Goal: Complete application form: Complete application form

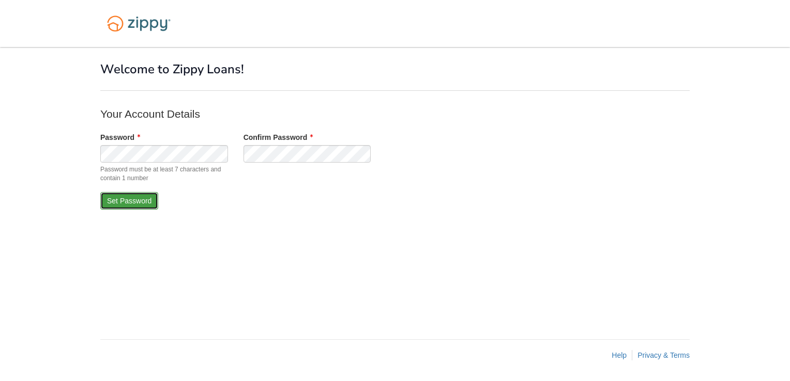
click at [129, 195] on button "Set Password" at bounding box center [129, 201] width 58 height 18
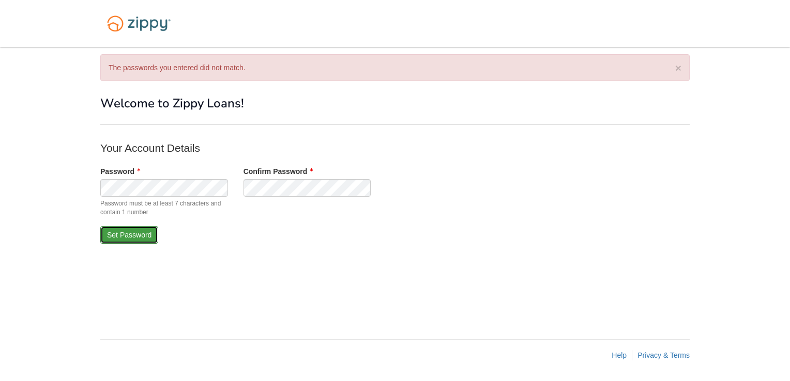
click at [126, 237] on button "Set Password" at bounding box center [129, 235] width 58 height 18
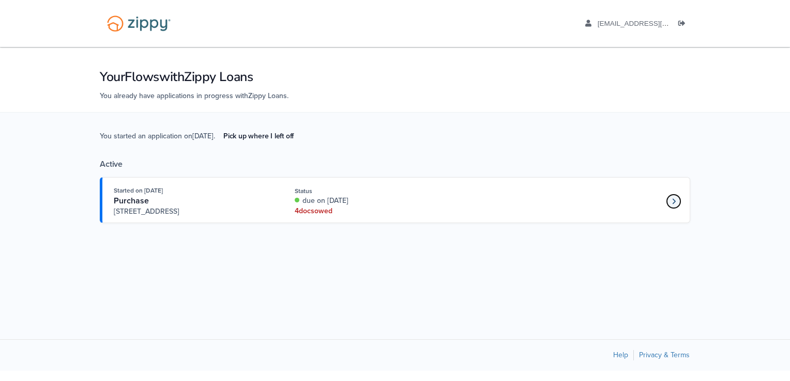
click at [669, 197] on link "Loan number 4264932" at bounding box center [674, 202] width 16 height 16
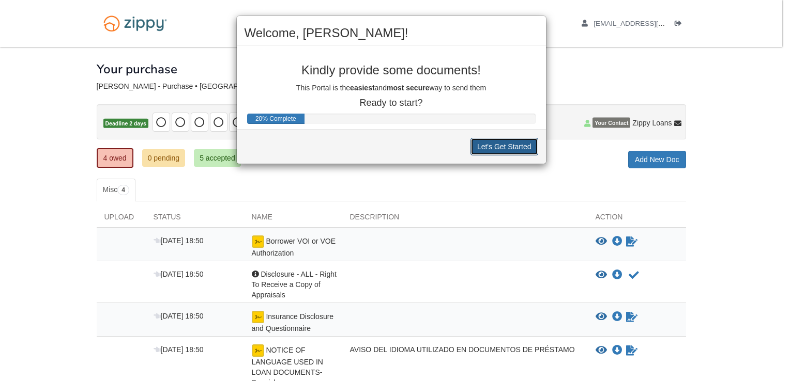
click at [510, 152] on button "Let's Get Started" at bounding box center [504, 147] width 68 height 18
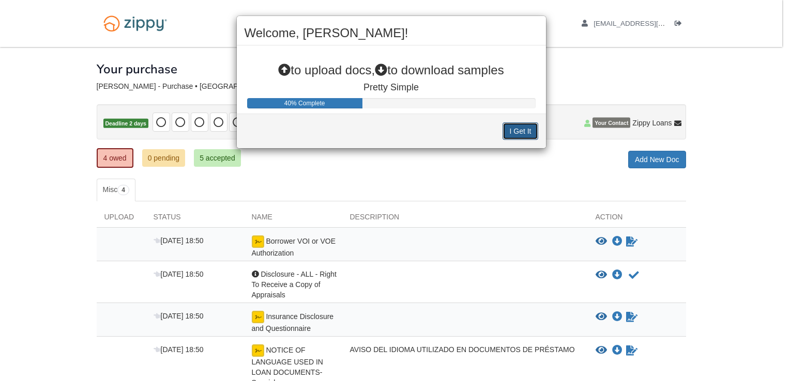
click at [507, 137] on button "I Get It" at bounding box center [519, 131] width 35 height 18
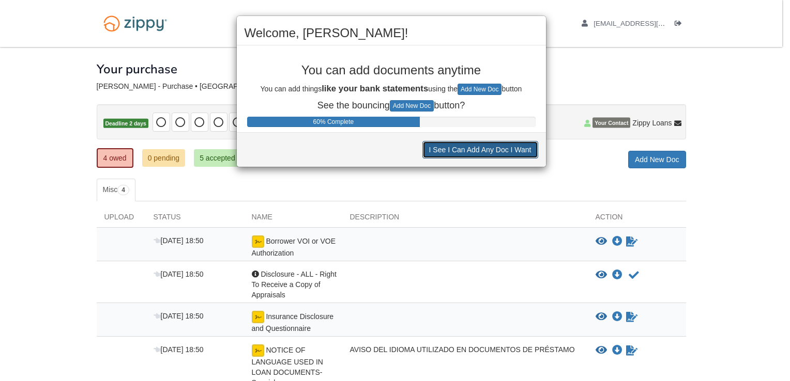
click at [462, 153] on button "I See I Can Add Any Doc I Want" at bounding box center [480, 150] width 116 height 18
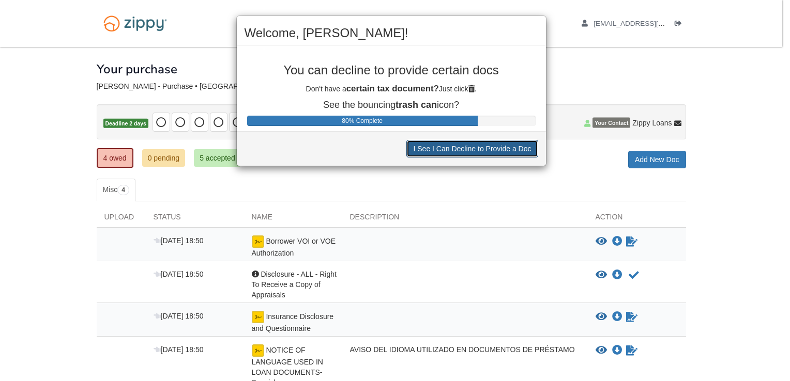
click at [462, 153] on button "I See I Can Decline to Provide a Doc" at bounding box center [471, 149] width 131 height 18
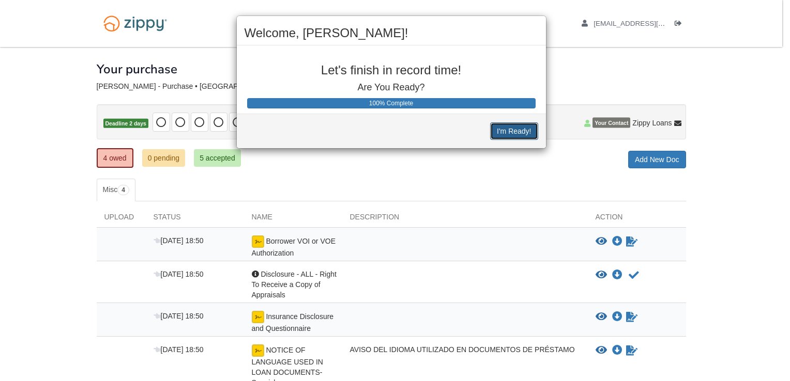
click at [512, 129] on button "I'm Ready!" at bounding box center [514, 131] width 48 height 18
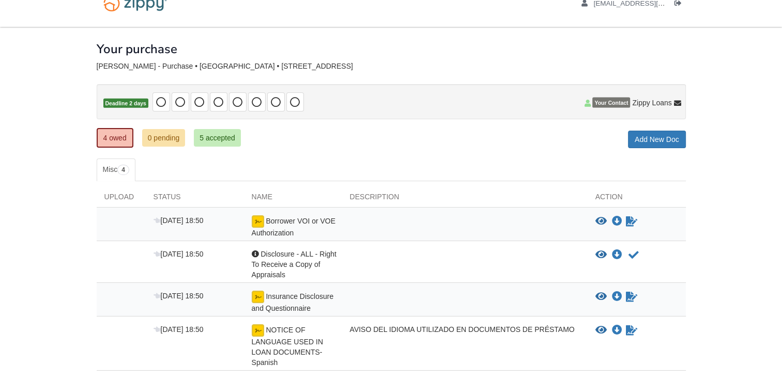
scroll to position [91, 0]
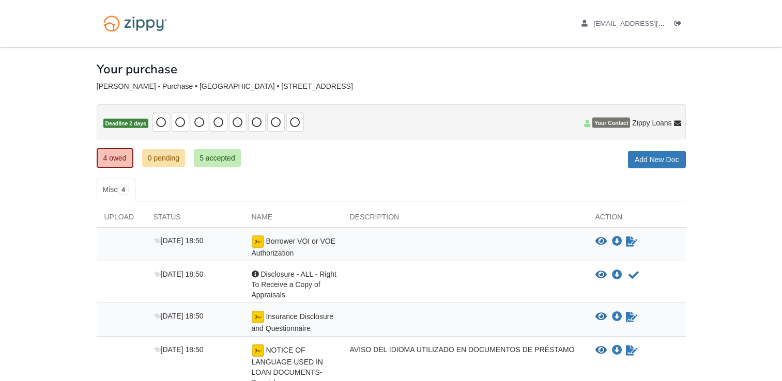
scroll to position [91, 0]
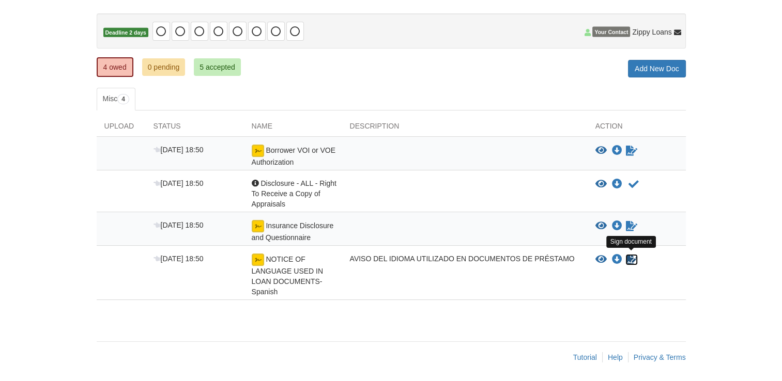
click at [630, 258] on icon "Sign Form" at bounding box center [631, 260] width 11 height 10
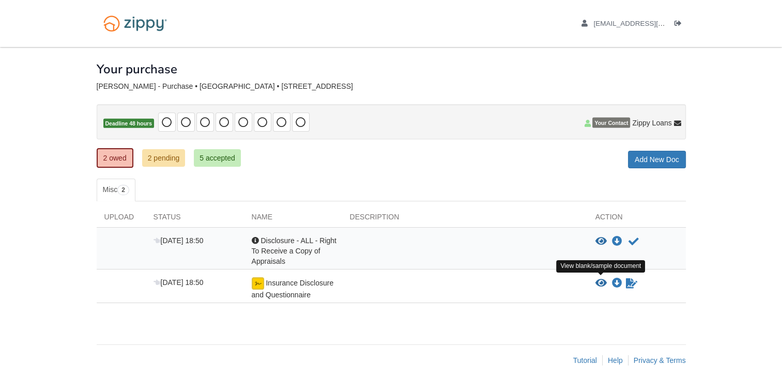
click at [597, 280] on icon "View Insurance Disclosure and Questionnaire" at bounding box center [600, 284] width 11 height 10
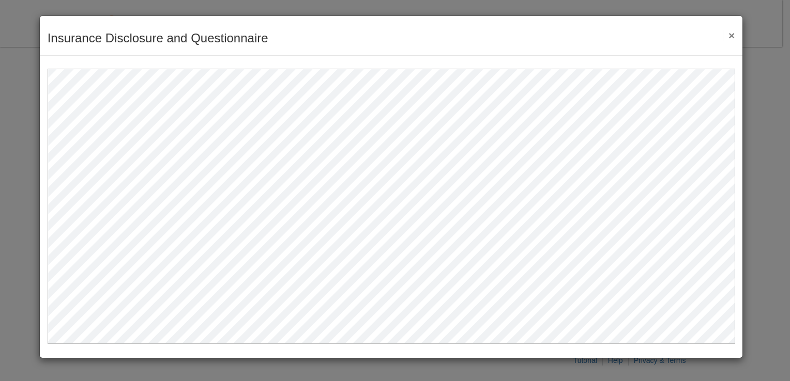
click at [732, 36] on button "×" at bounding box center [728, 35] width 12 height 11
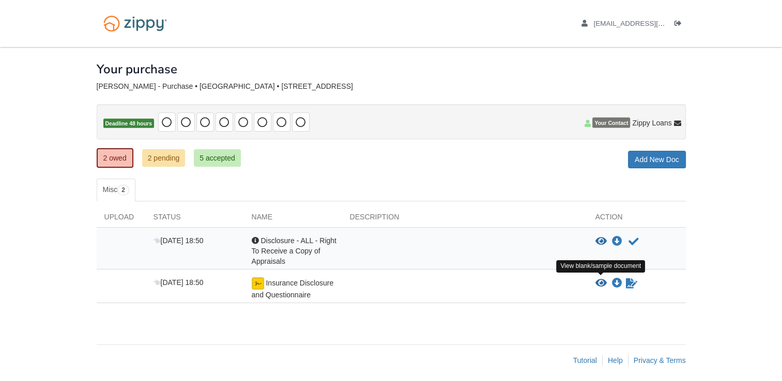
click at [598, 281] on icon "View Insurance Disclosure and Questionnaire" at bounding box center [600, 284] width 11 height 10
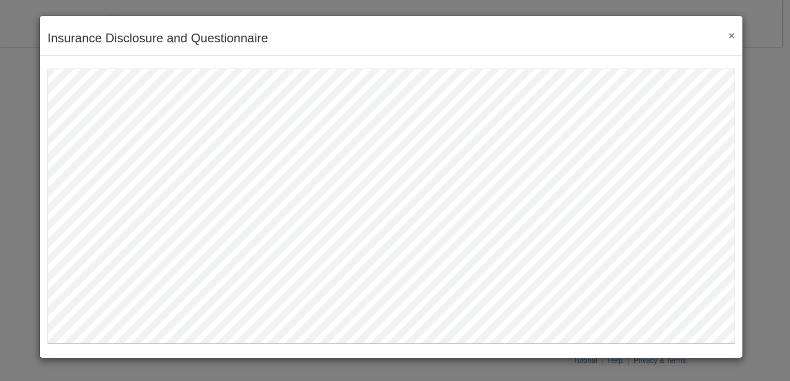
drag, startPoint x: 730, startPoint y: 32, endPoint x: 713, endPoint y: 50, distance: 25.6
click at [730, 32] on button "×" at bounding box center [728, 35] width 12 height 11
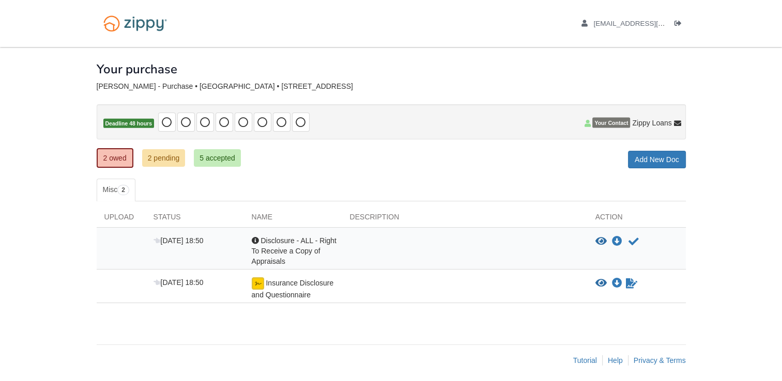
click at [631, 288] on div "View blank/sample document View blank/sample document Download file/sample doc …" at bounding box center [636, 288] width 98 height 23
click at [629, 283] on icon "Waiting for your co-borrower to e-sign" at bounding box center [631, 284] width 11 height 10
click at [602, 241] on icon "View Disclosure - ALL - Right To Receive a Copy of Appraisals" at bounding box center [600, 242] width 11 height 10
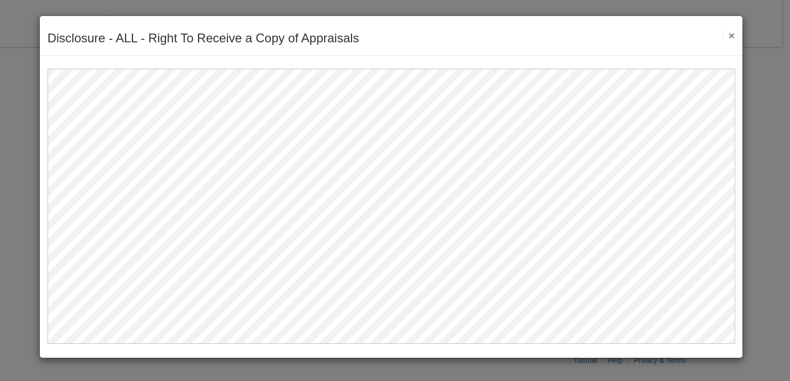
click at [730, 34] on button "×" at bounding box center [728, 35] width 12 height 11
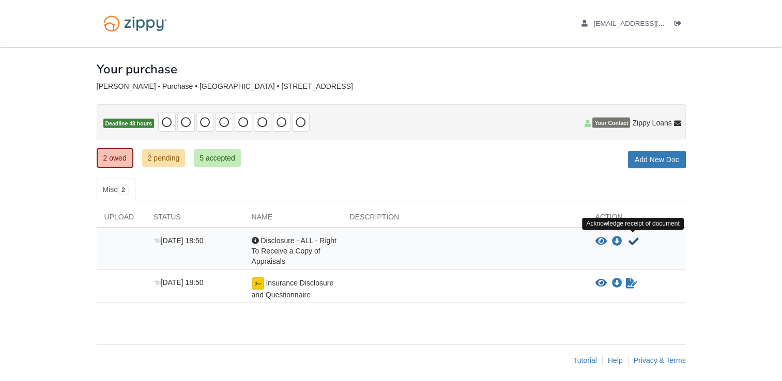
click at [635, 240] on icon "Acknowledge receipt of document" at bounding box center [633, 242] width 10 height 10
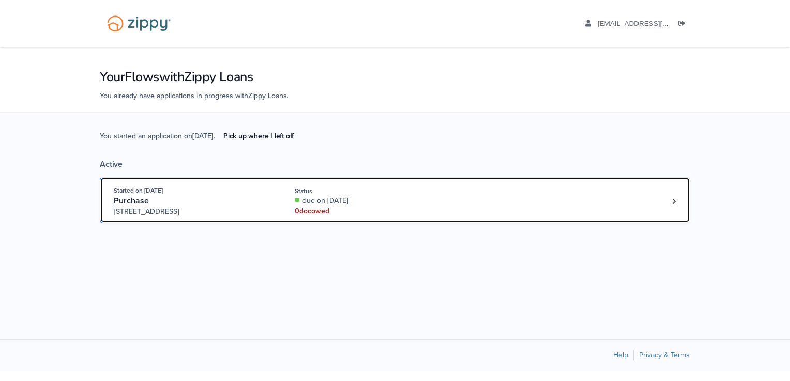
click at [311, 210] on div "0 doc owed" at bounding box center [364, 211] width 138 height 10
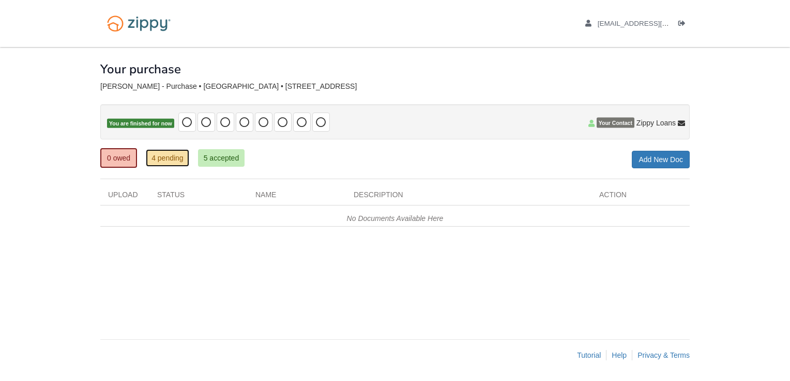
click at [172, 156] on link "4 pending" at bounding box center [167, 158] width 43 height 18
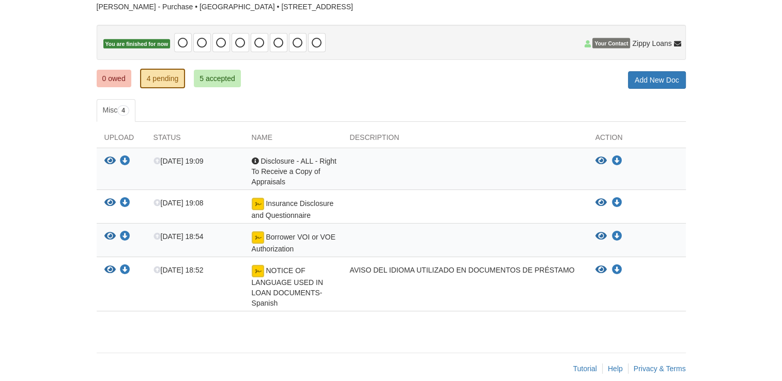
scroll to position [91, 0]
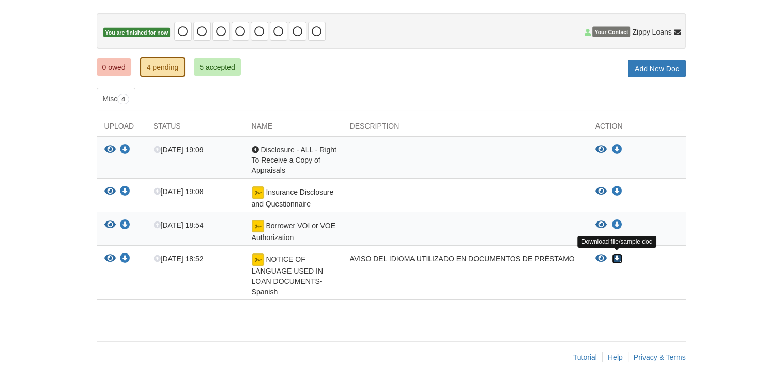
click at [613, 257] on icon "Download NOTICE OF LANGUAGE USED IN LOAN DOCUMENTS-Spanish" at bounding box center [617, 259] width 10 height 10
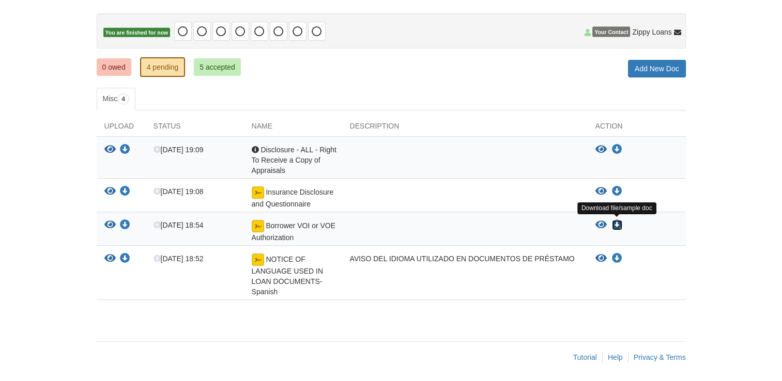
click at [616, 223] on icon "Download Borrower VOI or VOE Authorization" at bounding box center [617, 225] width 10 height 10
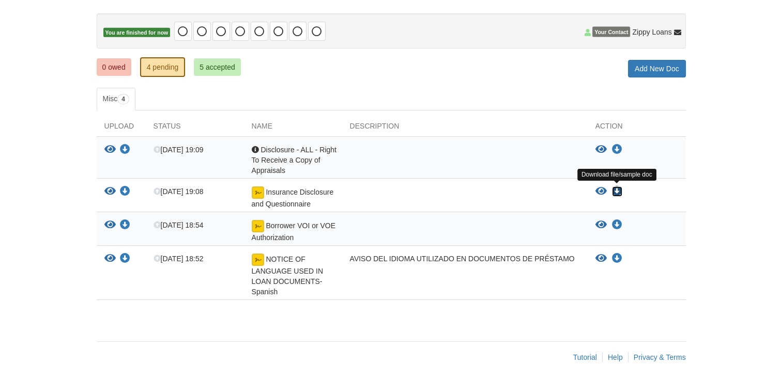
click at [616, 192] on icon "Download Insurance Disclosure and Questionnaire" at bounding box center [617, 192] width 10 height 10
click at [615, 146] on icon "Download Disclosure - ALL - Right To Receive a Copy of Appraisals" at bounding box center [617, 150] width 10 height 10
click at [335, 342] on footer "Tutorial Help Privacy & Terms" at bounding box center [391, 358] width 589 height 32
click at [109, 66] on link "0 owed" at bounding box center [114, 67] width 35 height 18
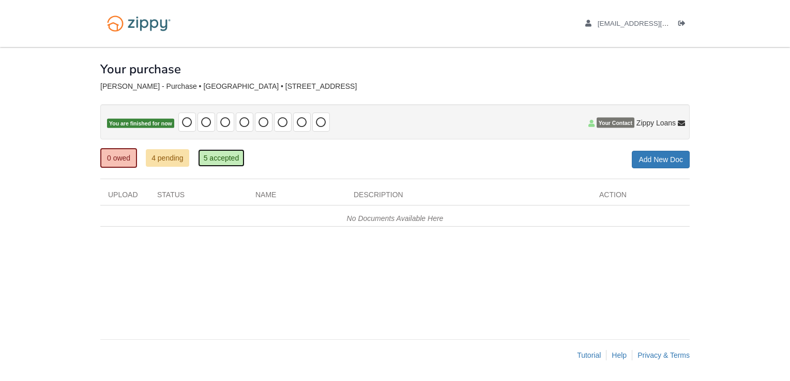
click at [218, 151] on link "5 accepted" at bounding box center [221, 158] width 47 height 18
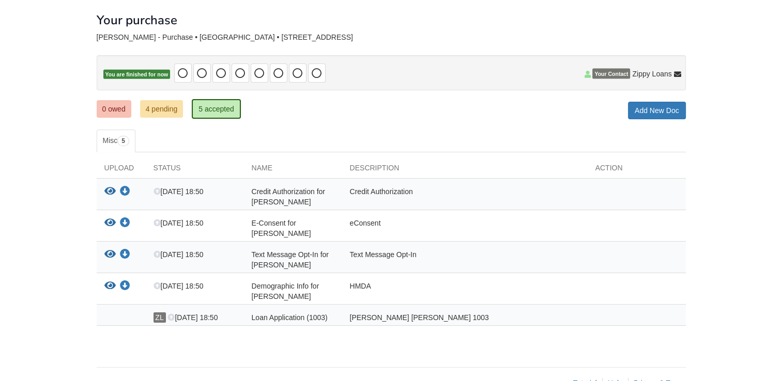
scroll to position [52, 0]
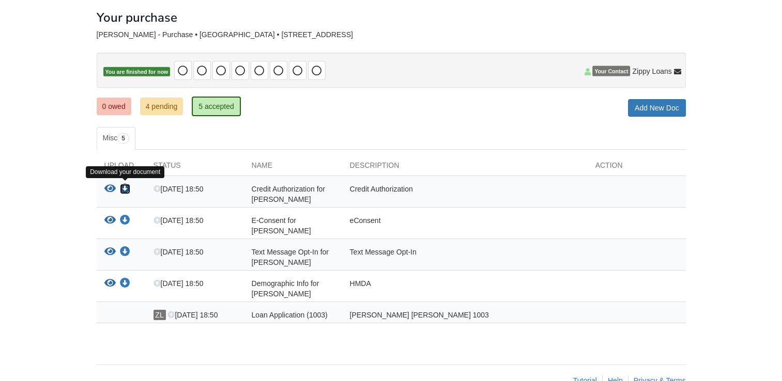
click at [127, 188] on icon "Download Credit Authorization for Jessica Vasallo Garcia" at bounding box center [125, 189] width 10 height 10
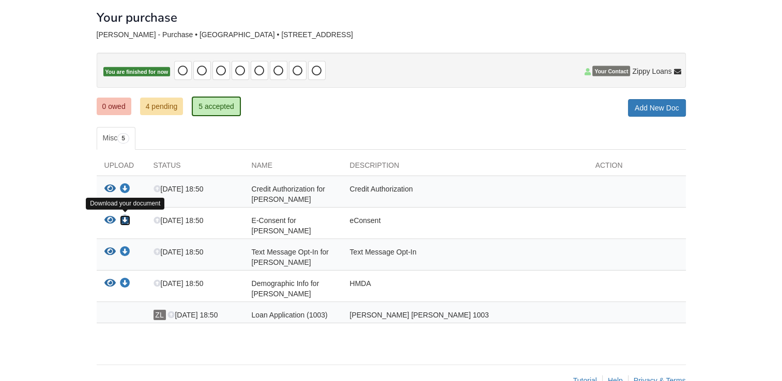
click at [125, 218] on icon "Download E-Consent for Jessica Vasallo Garcia" at bounding box center [125, 220] width 10 height 10
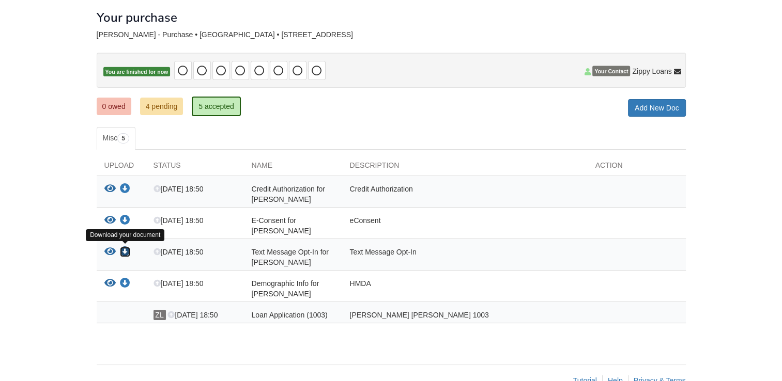
click at [125, 250] on icon "Download Text Message Opt-In for Jessica Vasallo Garcia" at bounding box center [125, 252] width 10 height 10
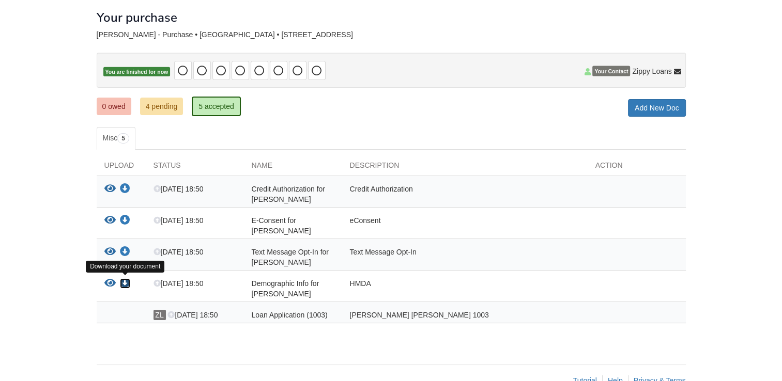
click at [123, 284] on icon "Download Demographic Info for Jessica Vasallo Garcia" at bounding box center [125, 284] width 10 height 10
click at [171, 101] on link "4 pending" at bounding box center [161, 107] width 43 height 18
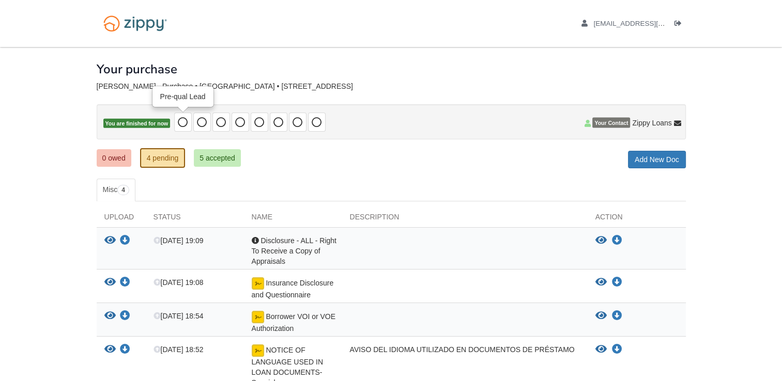
click at [180, 123] on icon at bounding box center [183, 122] width 10 height 10
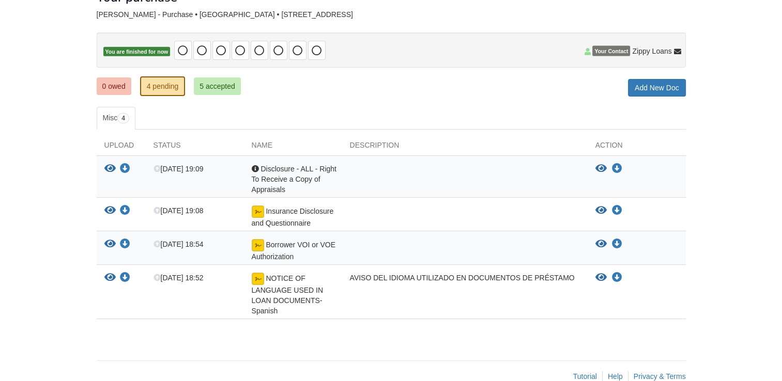
scroll to position [91, 0]
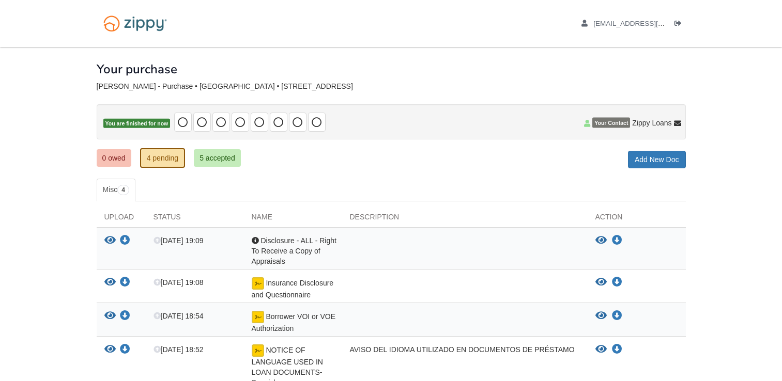
scroll to position [91, 0]
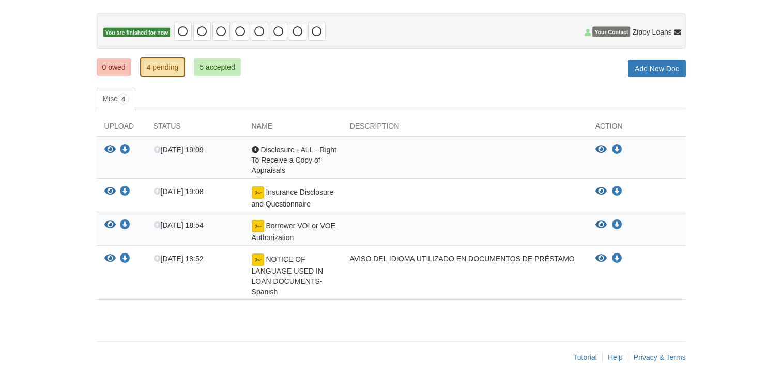
click at [52, 163] on body "[EMAIL_ADDRESS][DOMAIN_NAME] Logout" at bounding box center [391, 146] width 782 height 474
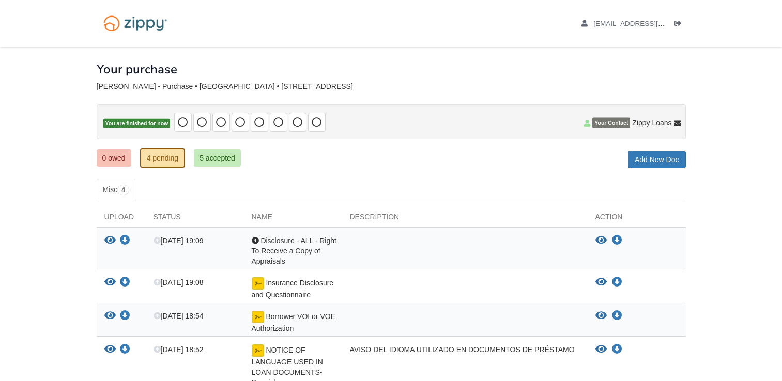
scroll to position [91, 0]
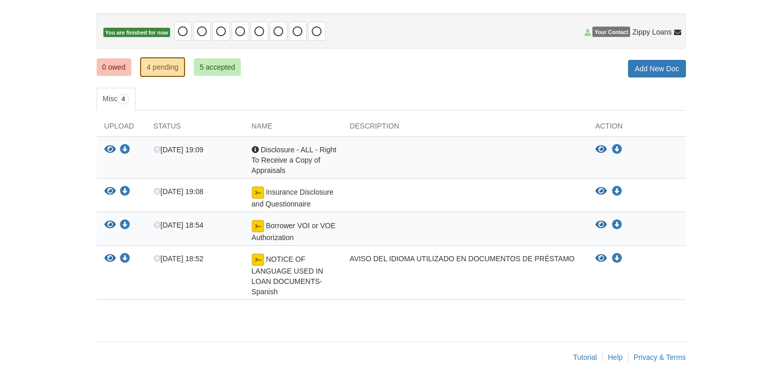
click at [258, 145] on div "Acknowledgement Disclosure - ALL - Right To Receive a Copy of Appraisals" at bounding box center [293, 160] width 98 height 31
click at [602, 145] on icon "View Disclosure - ALL - Right To Receive a Copy of Appraisals" at bounding box center [600, 150] width 11 height 10
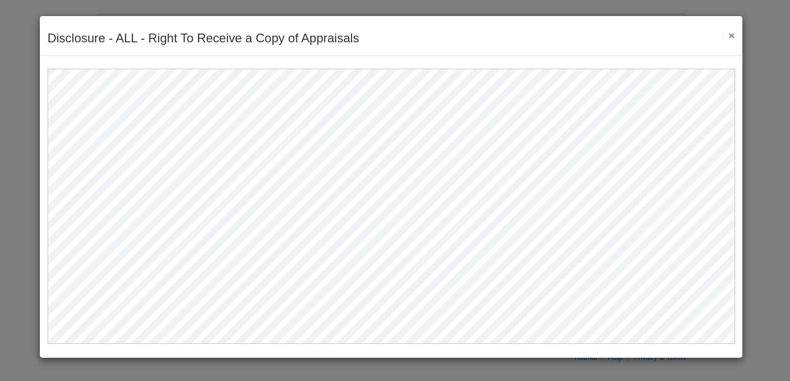
click at [726, 35] on button "×" at bounding box center [728, 35] width 12 height 11
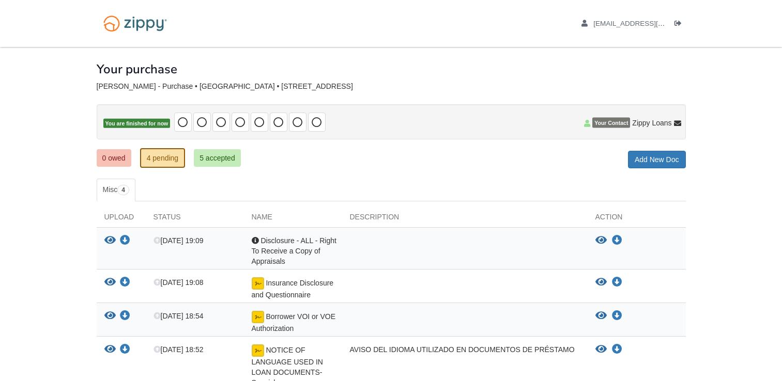
scroll to position [91, 0]
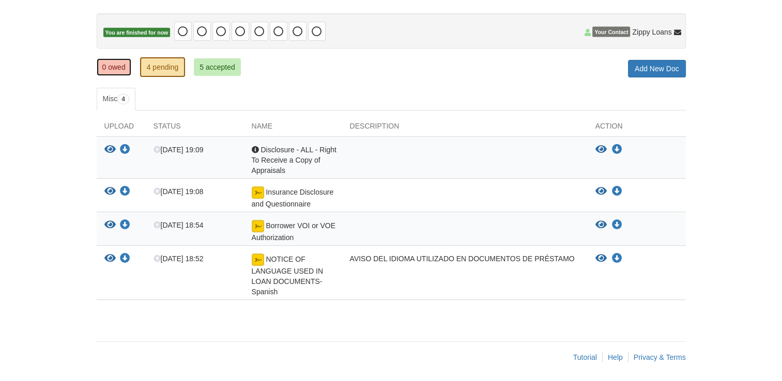
click at [106, 64] on link "0 owed" at bounding box center [114, 67] width 35 height 18
